Goal: Task Accomplishment & Management: Manage account settings

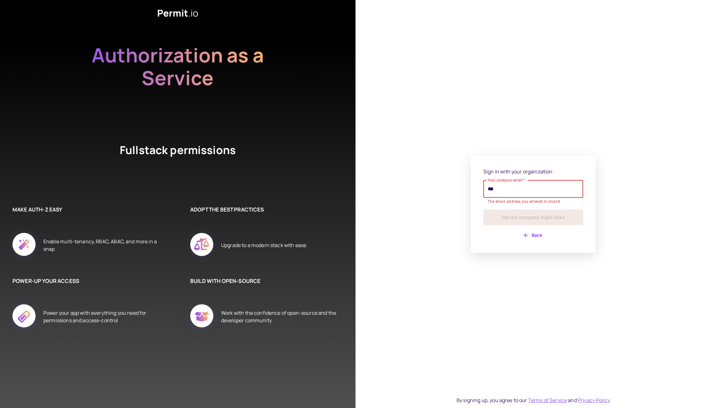
type input "**********"
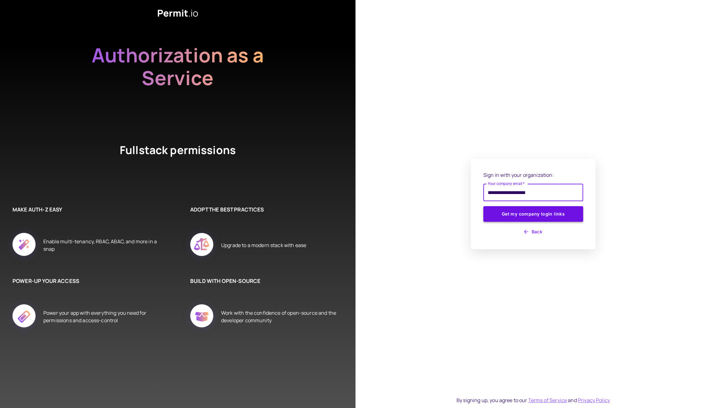
click at [526, 218] on button "Get my company login links" at bounding box center [533, 214] width 100 height 16
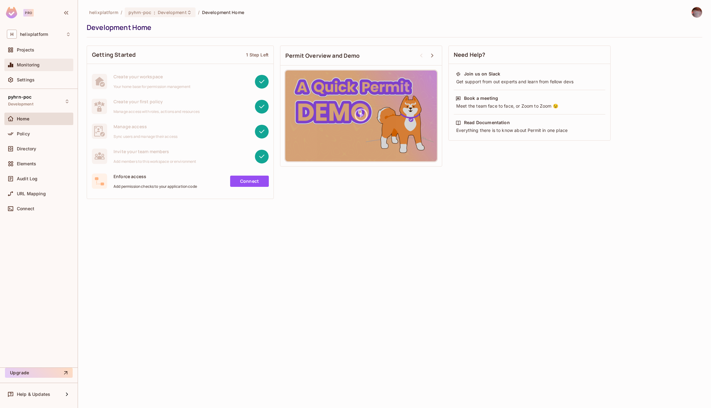
click at [27, 68] on div "Monitoring" at bounding box center [38, 65] width 69 height 12
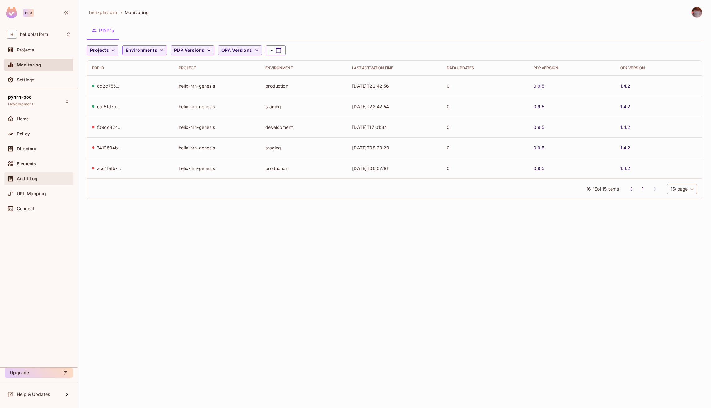
click at [18, 180] on div "Audit Log" at bounding box center [39, 178] width 64 height 7
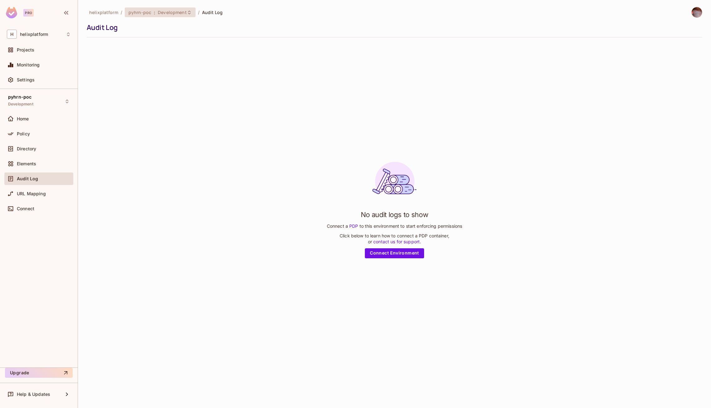
click at [174, 14] on span "Development" at bounding box center [172, 12] width 29 height 6
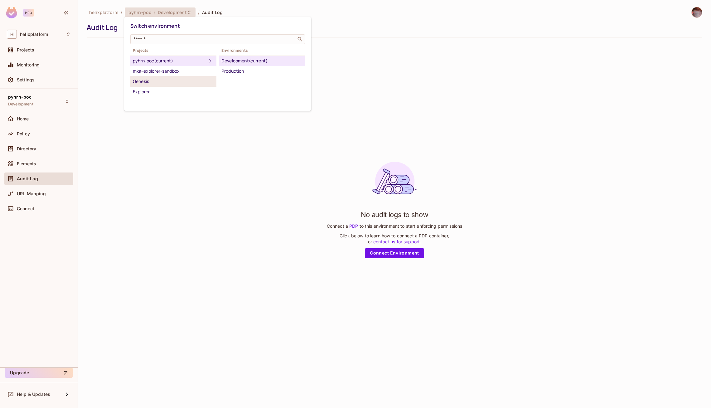
click at [152, 80] on div "Genesis" at bounding box center [173, 81] width 81 height 7
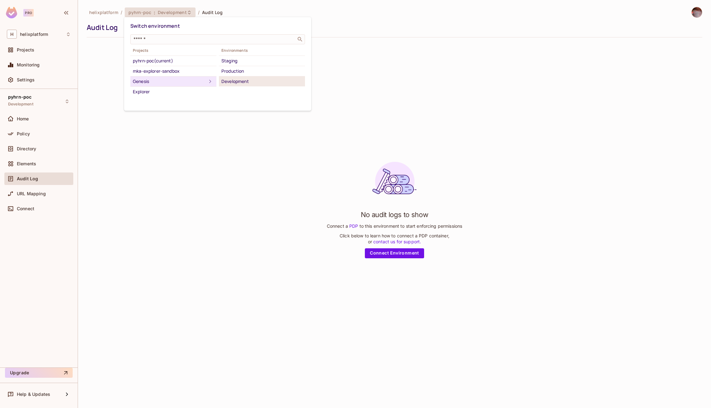
click at [230, 81] on div "Development" at bounding box center [261, 81] width 81 height 7
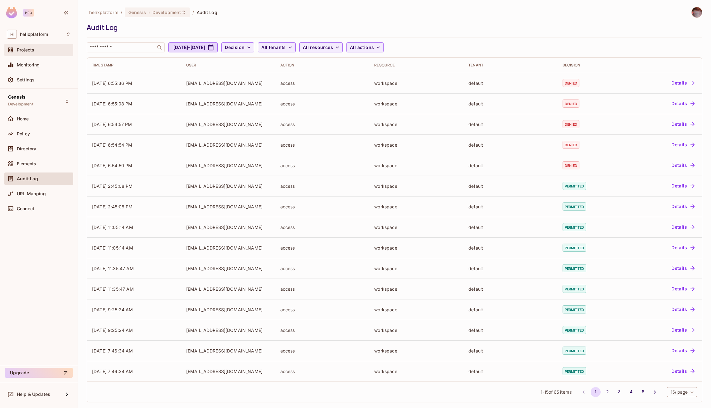
click at [28, 52] on span "Projects" at bounding box center [25, 49] width 17 height 5
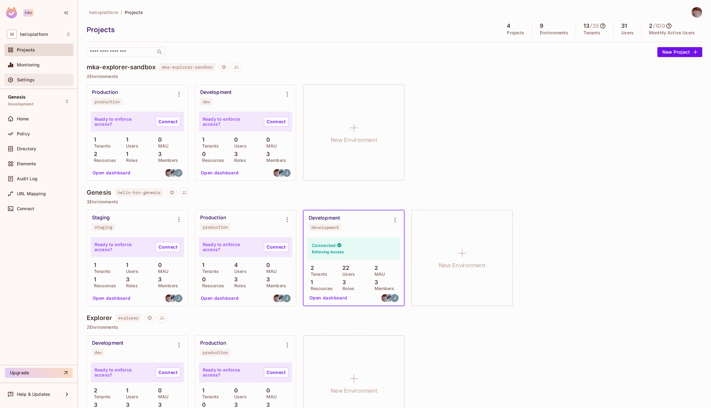
click at [50, 77] on div "Settings" at bounding box center [44, 79] width 54 height 5
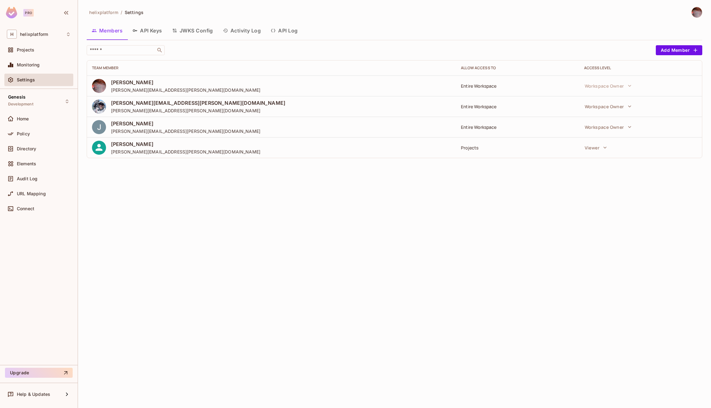
click at [158, 31] on button "API Keys" at bounding box center [147, 31] width 40 height 16
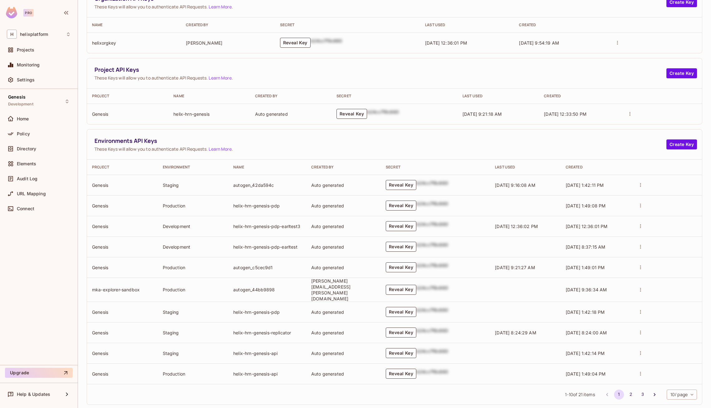
scroll to position [69, 0]
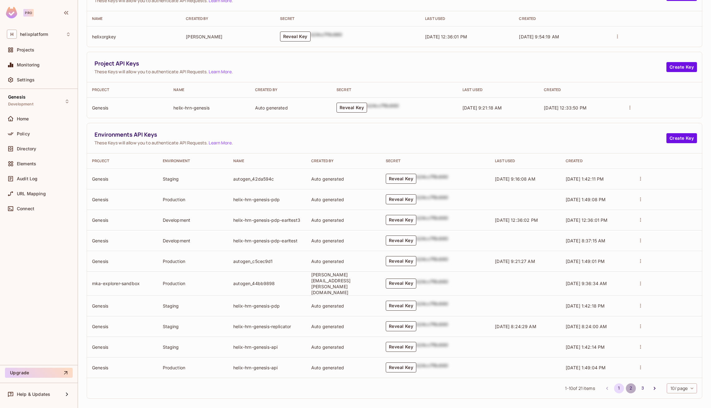
click at [628, 383] on button "2" at bounding box center [631, 388] width 10 height 10
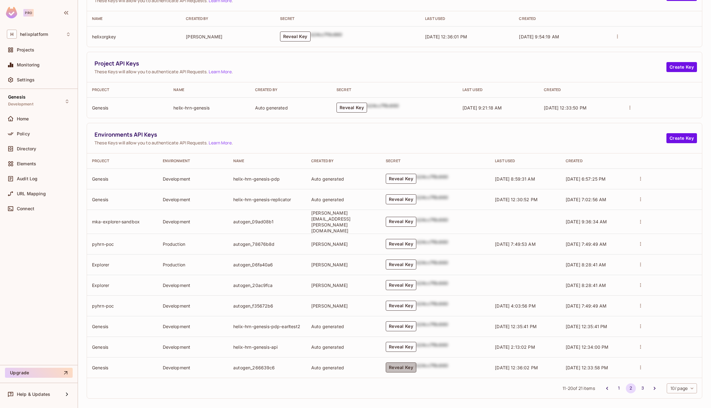
click at [416, 363] on button "Reveal Key" at bounding box center [401, 367] width 31 height 10
